Goal: Task Accomplishment & Management: Manage account settings

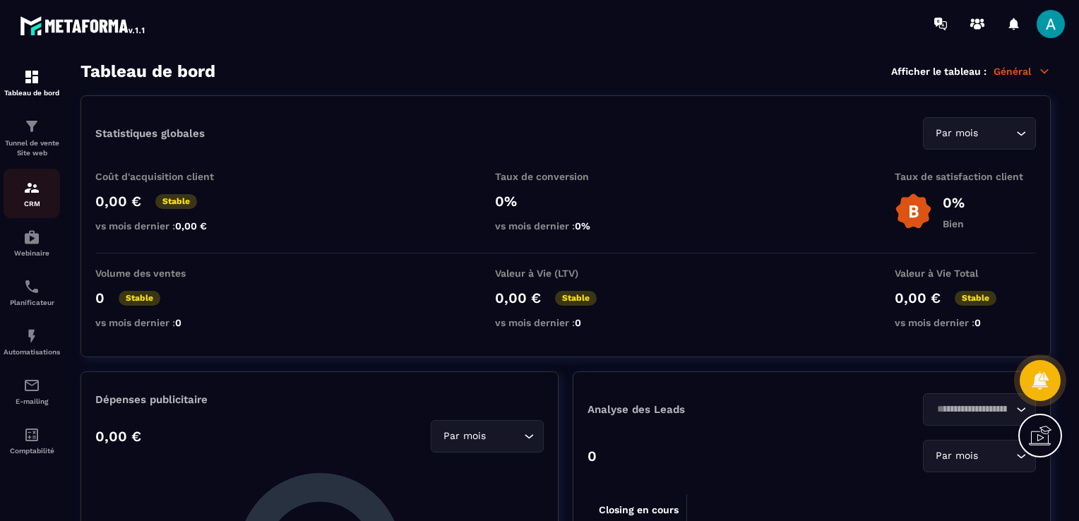
click at [40, 194] on img at bounding box center [31, 187] width 17 height 17
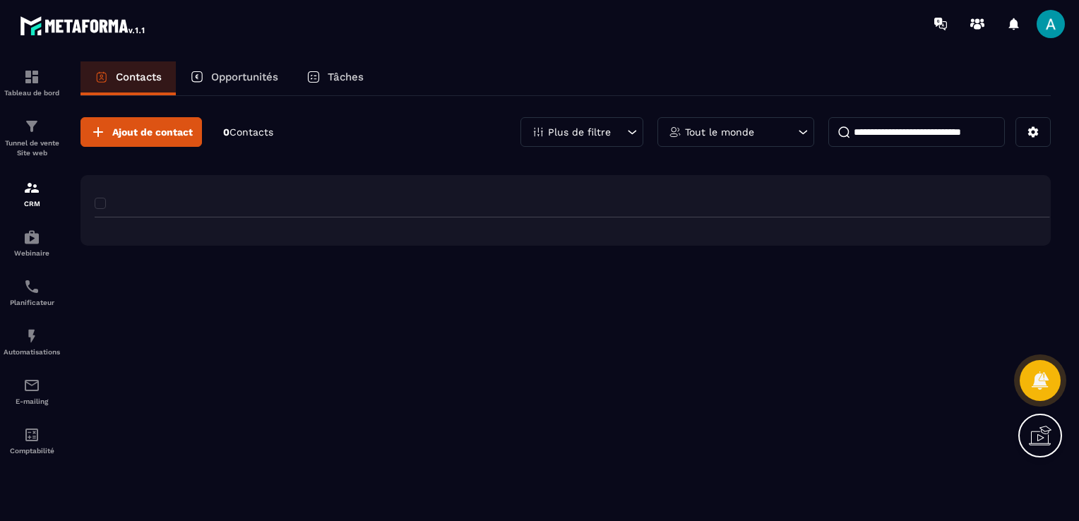
click at [227, 84] on div "Opportunités" at bounding box center [234, 78] width 117 height 34
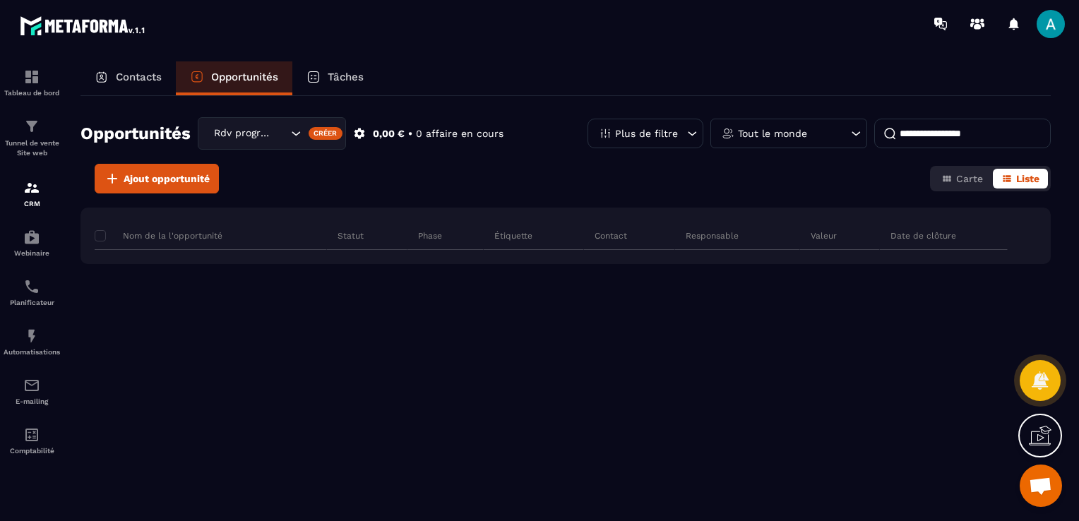
click at [229, 81] on p "Opportunités" at bounding box center [244, 77] width 67 height 13
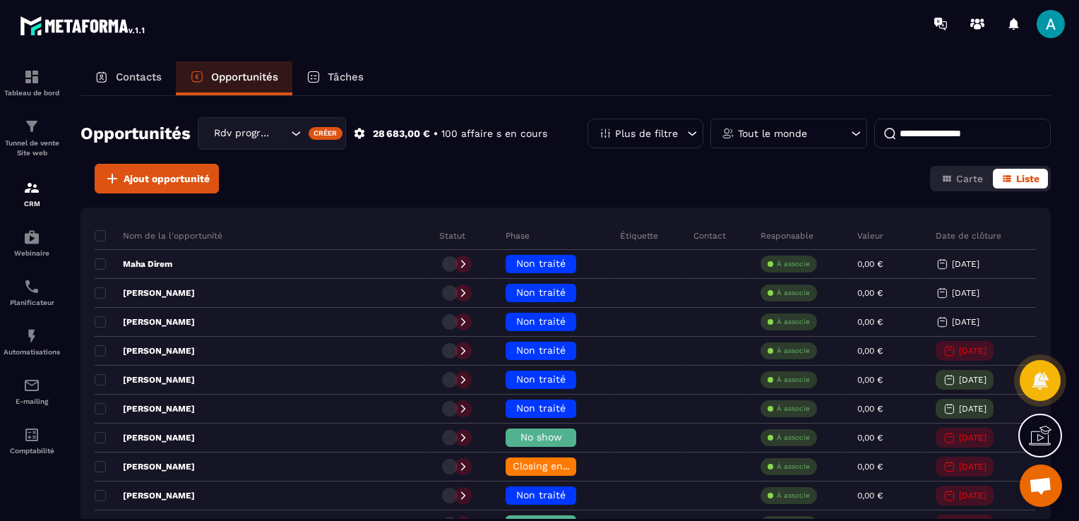
click at [257, 124] on div "Rdv programmé" at bounding box center [272, 133] width 148 height 32
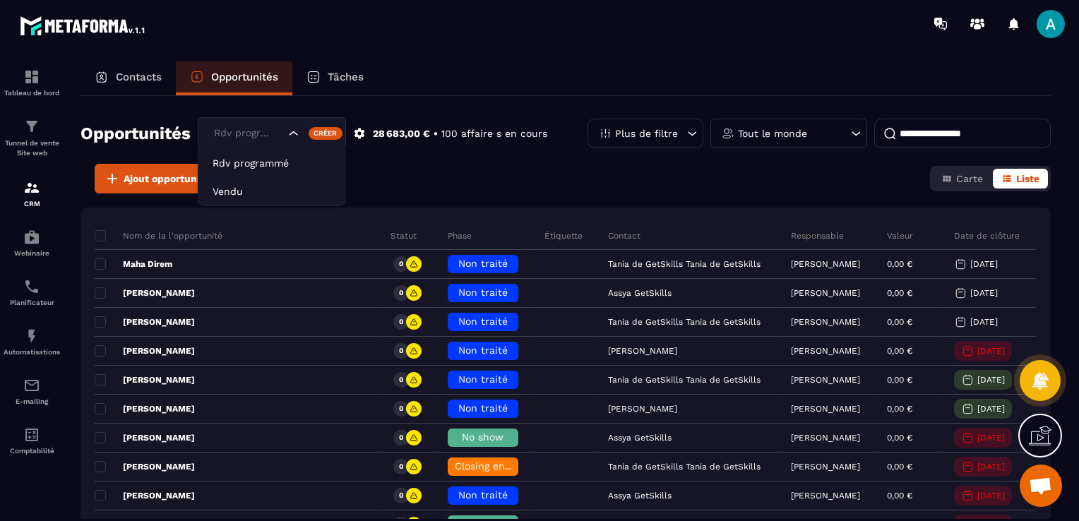
click at [467, 176] on div "Ajout opportunité Carte Liste" at bounding box center [566, 179] width 970 height 30
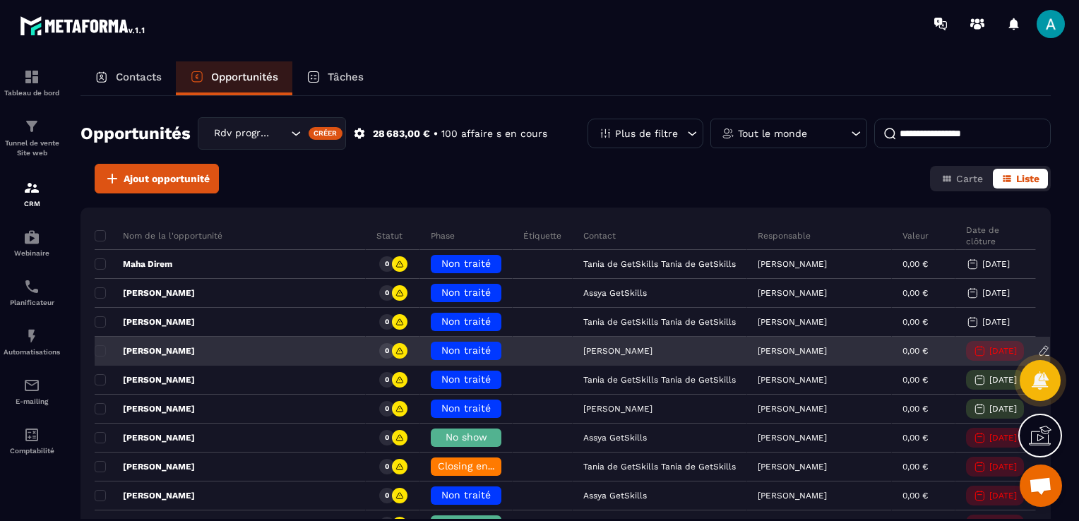
click at [441, 346] on span "Non traité" at bounding box center [465, 350] width 49 height 11
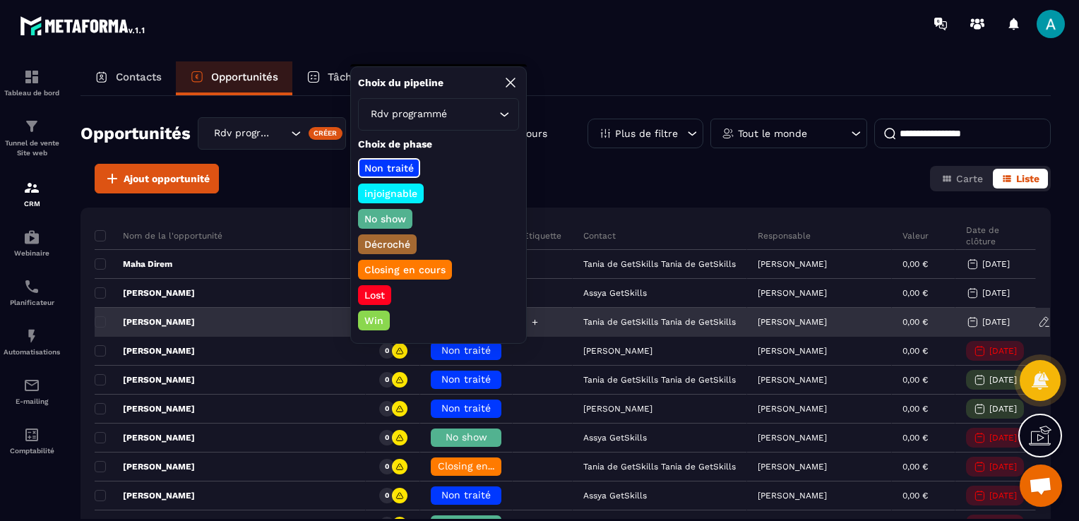
click at [559, 318] on div at bounding box center [543, 323] width 60 height 28
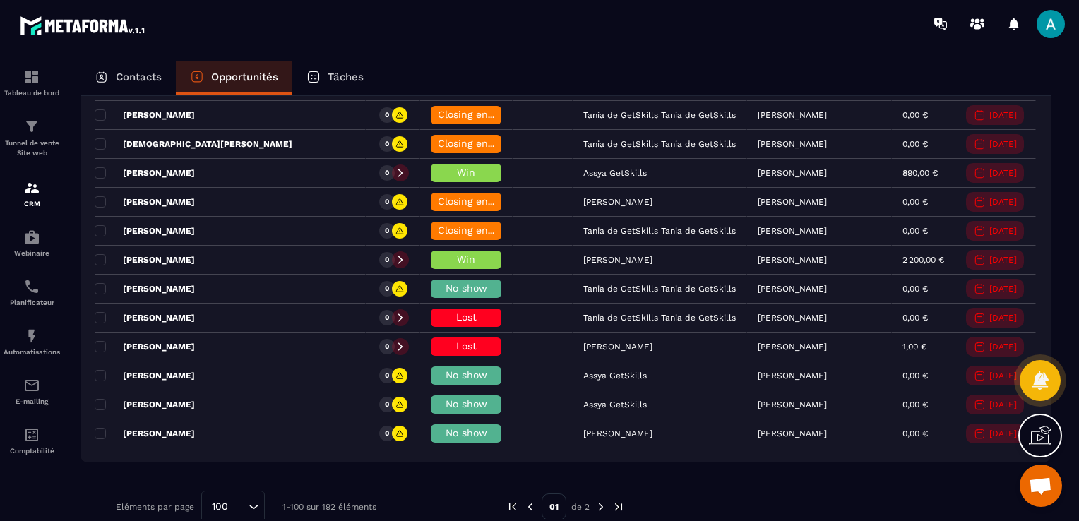
scroll to position [2828, 0]
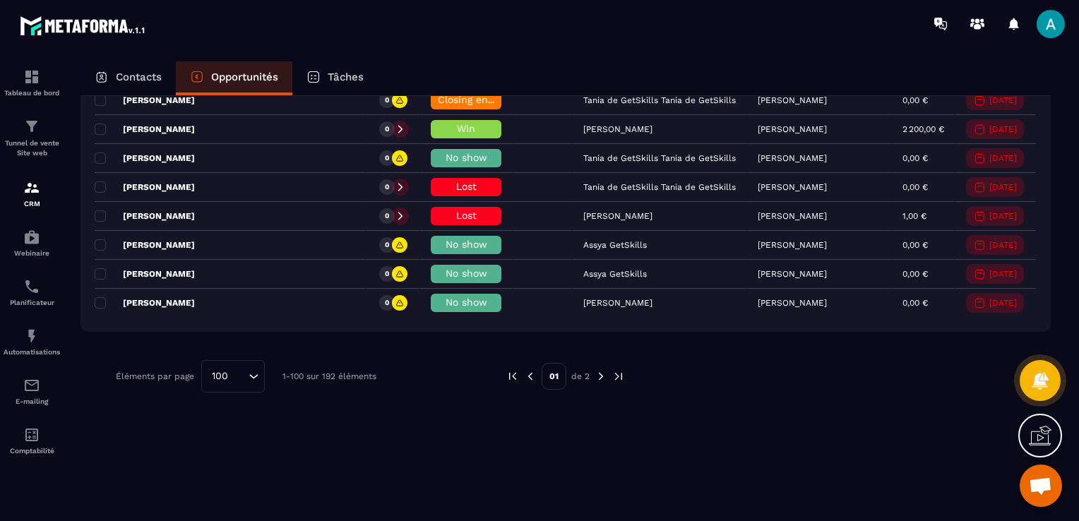
click at [601, 370] on img at bounding box center [601, 376] width 13 height 13
click at [599, 370] on img at bounding box center [601, 376] width 13 height 13
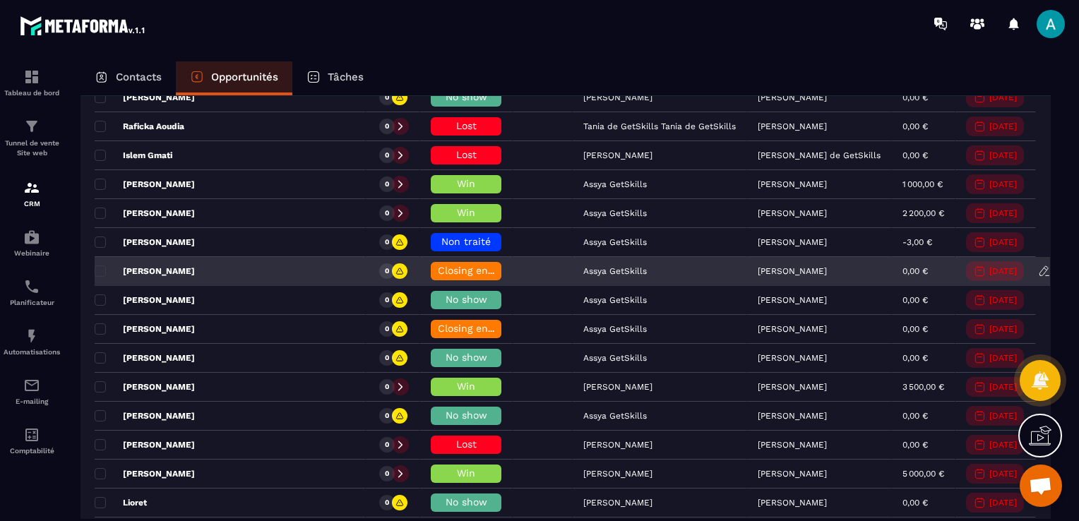
scroll to position [761, 0]
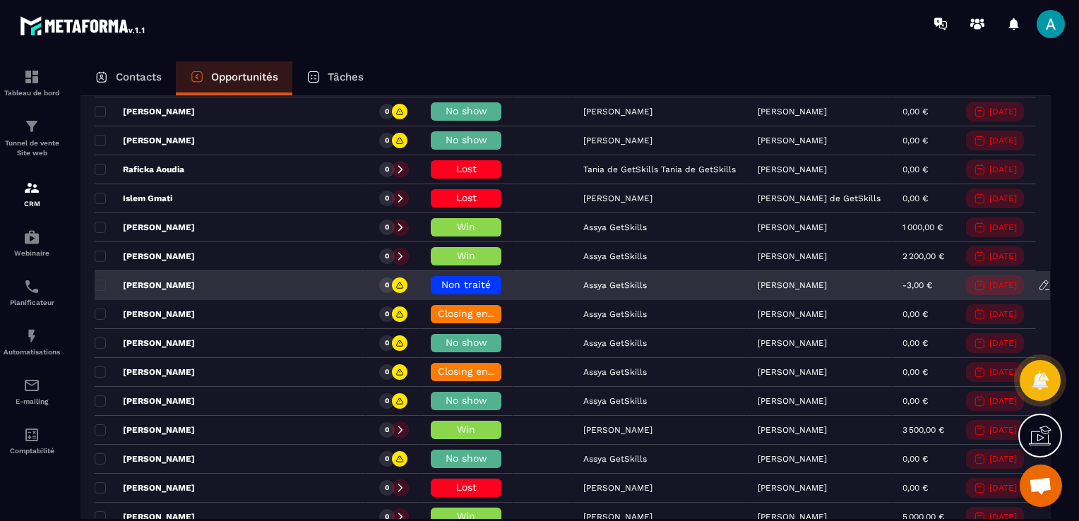
click at [441, 279] on span "Non traité" at bounding box center [465, 284] width 49 height 11
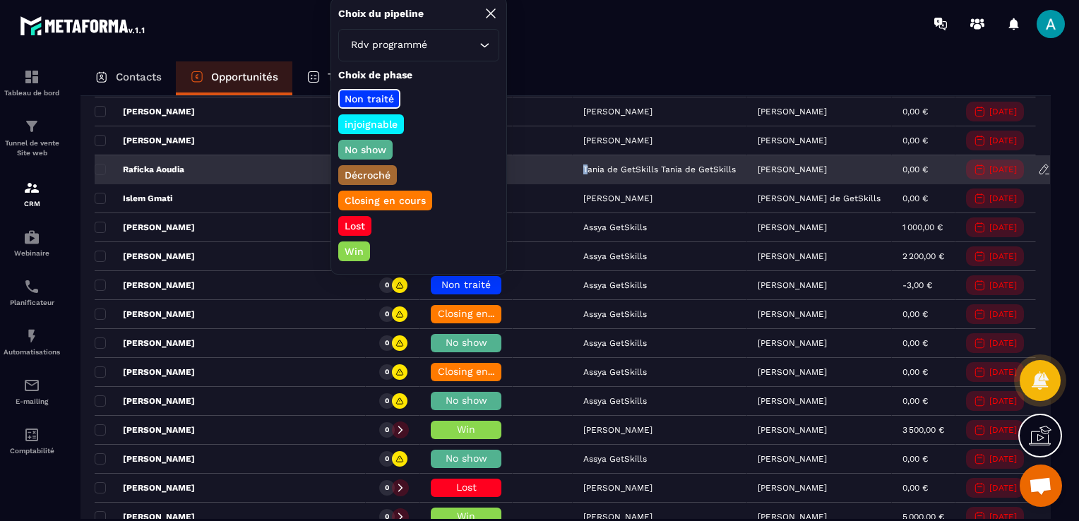
click at [573, 177] on div "Tania de GetSkills Tania de GetSkills" at bounding box center [660, 170] width 174 height 28
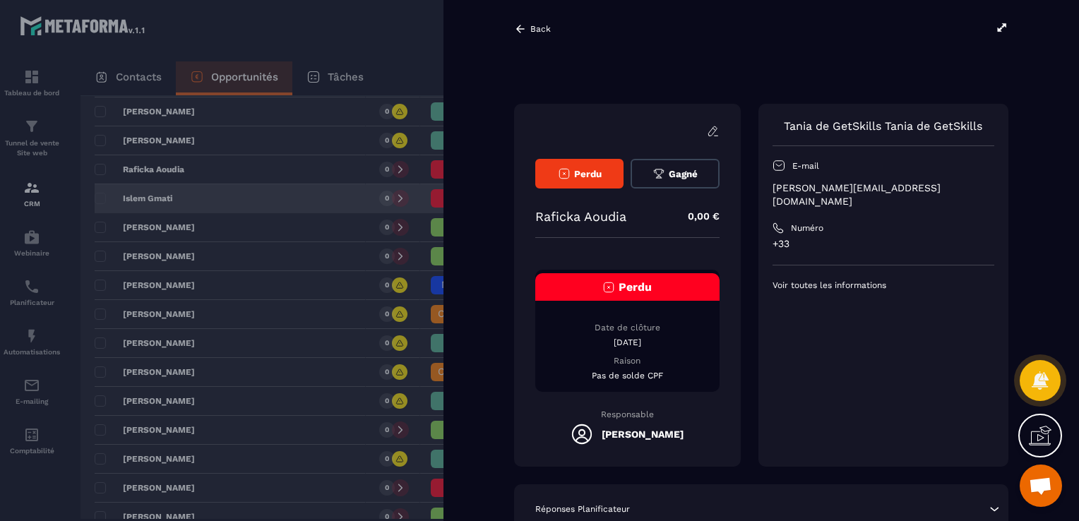
click at [361, 183] on div at bounding box center [539, 260] width 1079 height 521
